Goal: Task Accomplishment & Management: Use online tool/utility

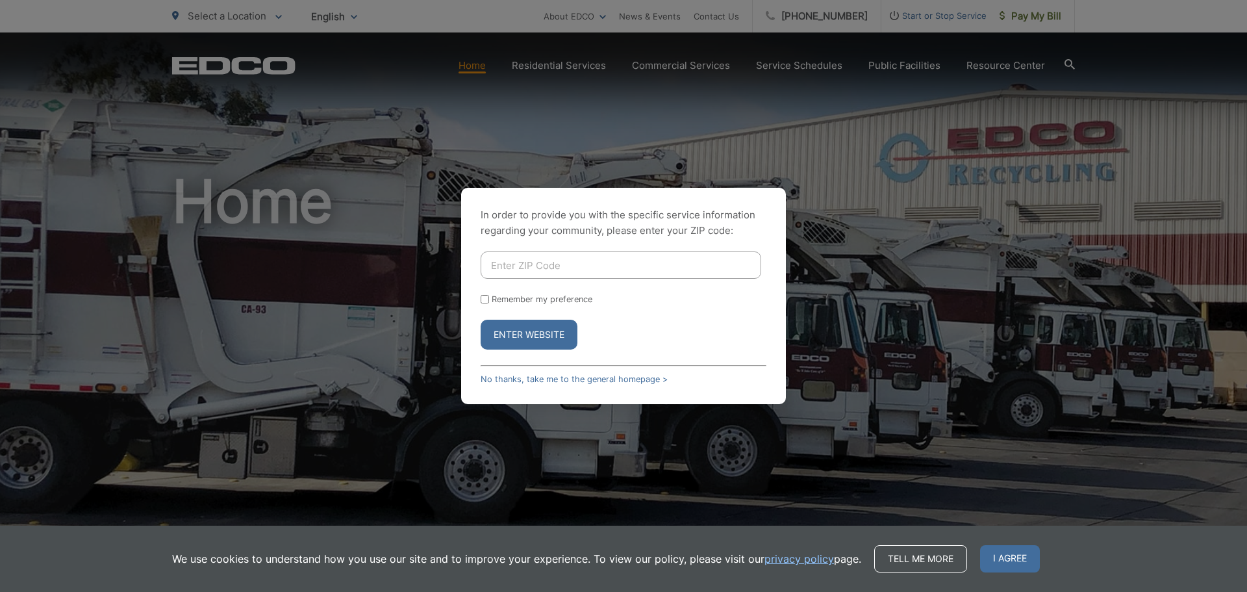
click at [561, 257] on input "Enter ZIP Code" at bounding box center [621, 264] width 281 height 27
type input "91941"
click at [481, 320] on button "Enter Website" at bounding box center [529, 335] width 97 height 30
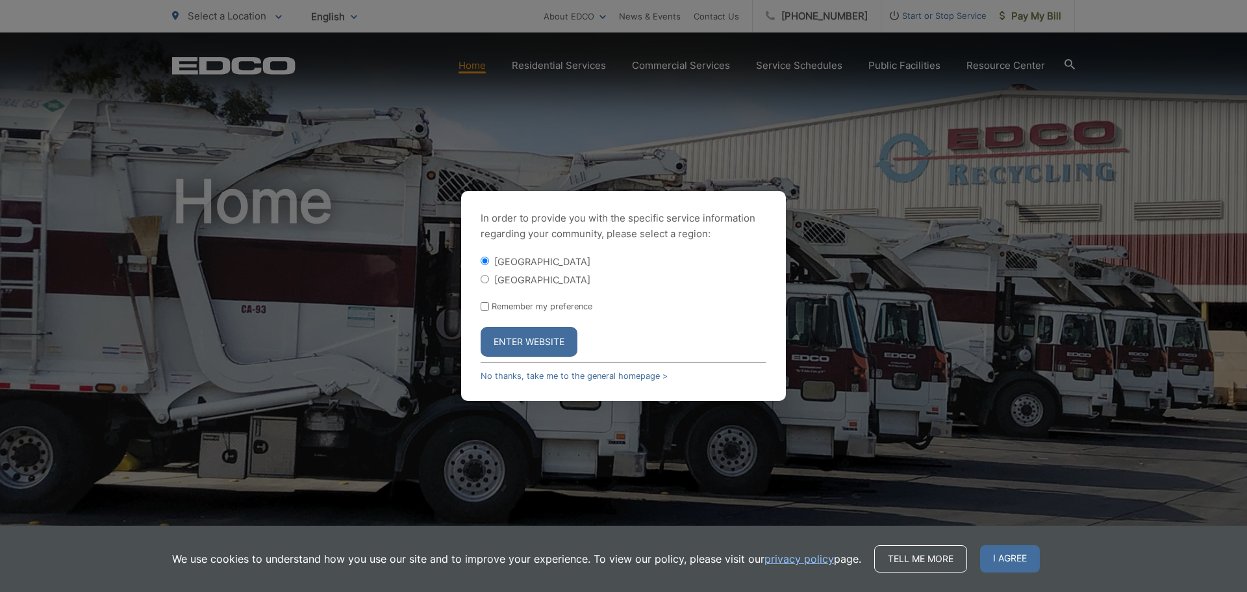
click at [526, 338] on button "Enter Website" at bounding box center [529, 342] width 97 height 30
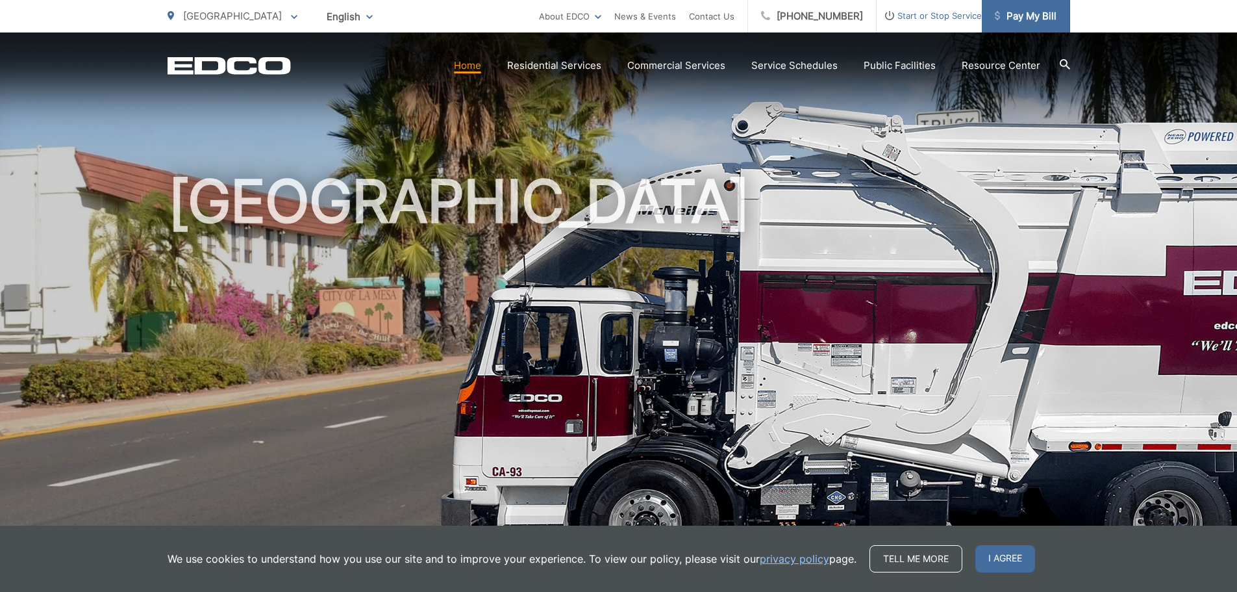
click at [1041, 20] on span "Pay My Bill" at bounding box center [1026, 16] width 62 height 16
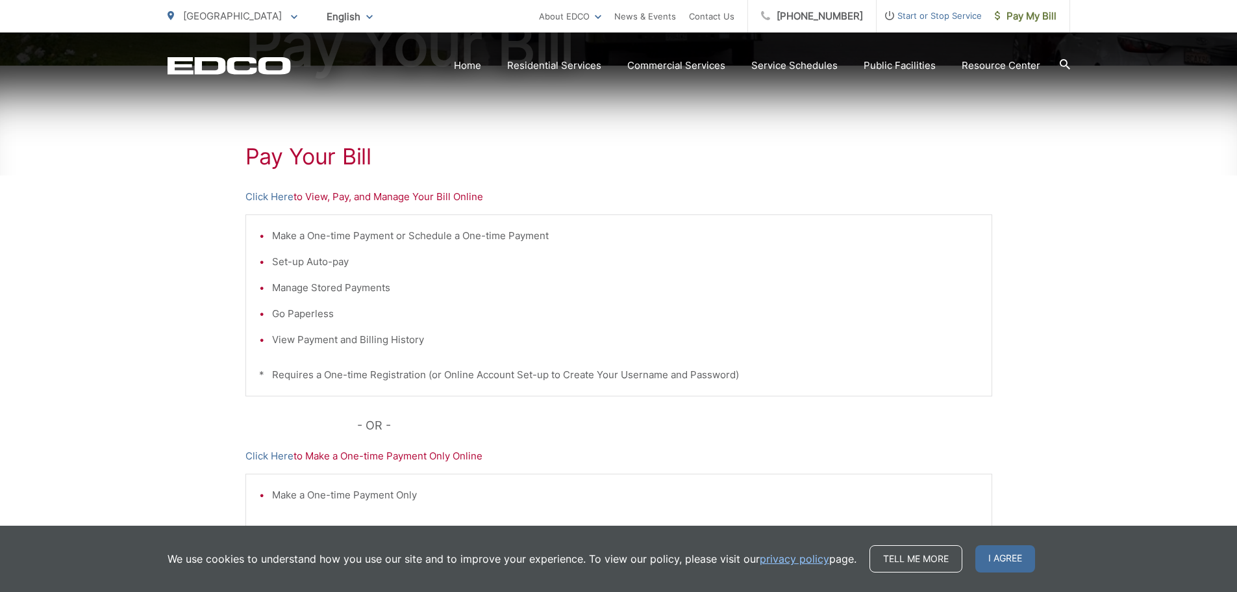
scroll to position [195, 0]
click at [275, 196] on link "Click Here" at bounding box center [270, 196] width 48 height 16
